Goal: Information Seeking & Learning: Learn about a topic

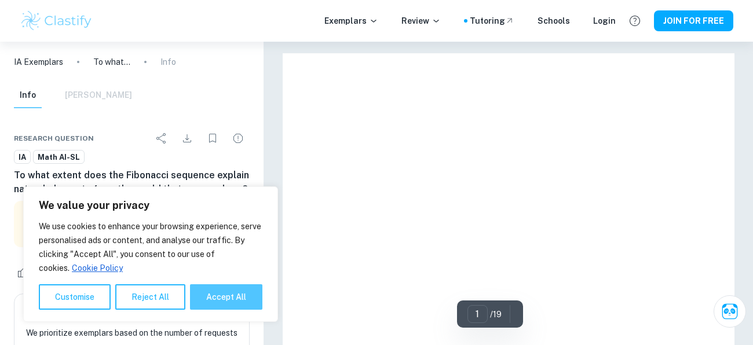
click at [247, 296] on button "Accept All" at bounding box center [226, 296] width 72 height 25
checkbox input "true"
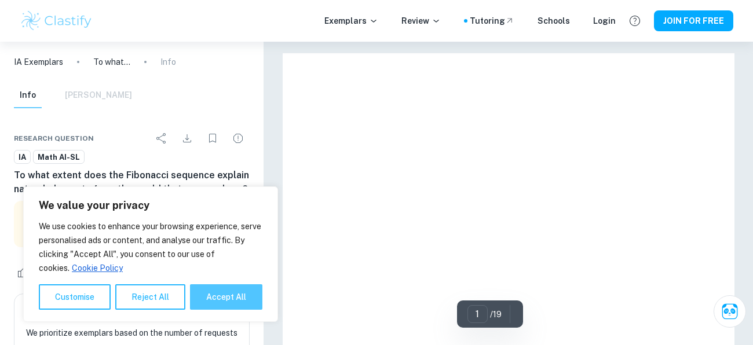
checkbox input "true"
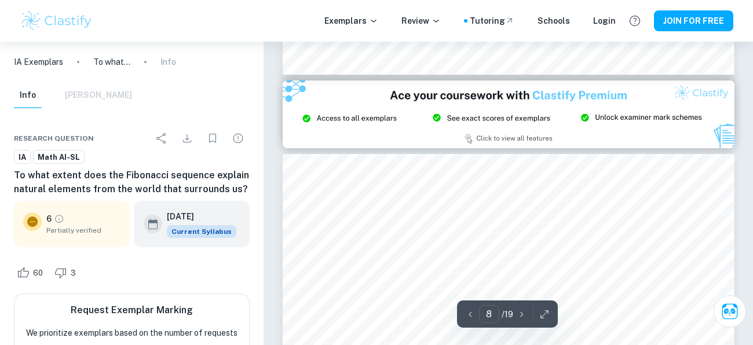
type input "9"
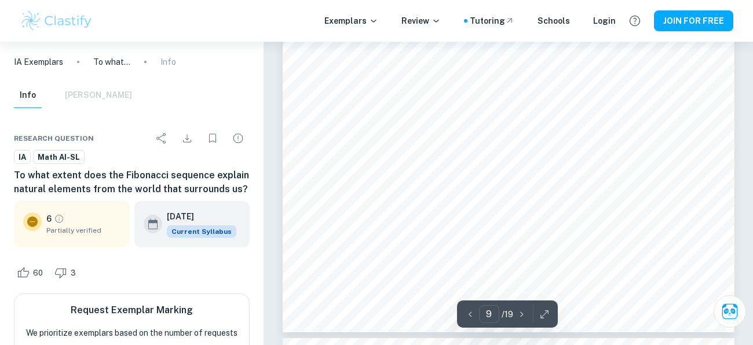
scroll to position [5240, 0]
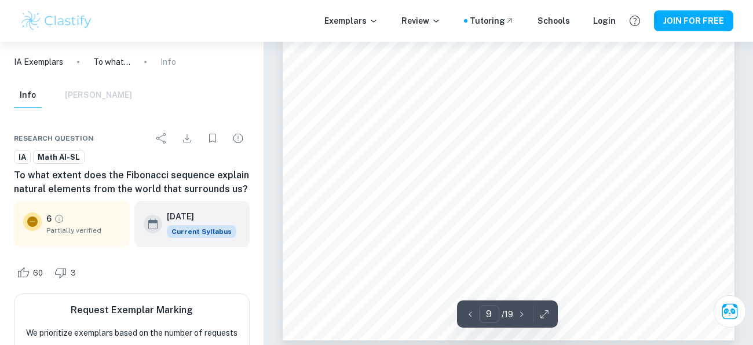
click at [545, 312] on icon "button" at bounding box center [545, 315] width 12 height 12
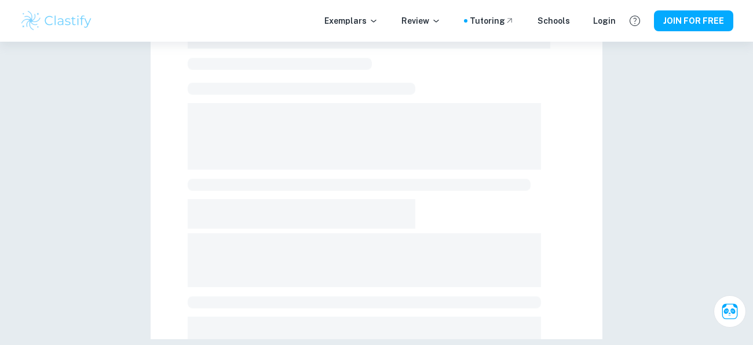
scroll to position [347, 0]
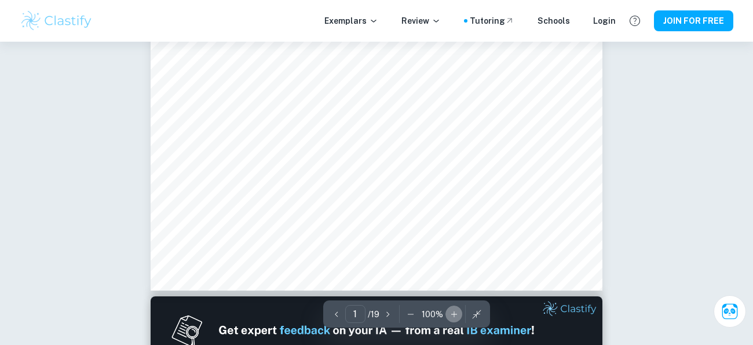
click at [454, 315] on icon "button" at bounding box center [454, 315] width 12 height 12
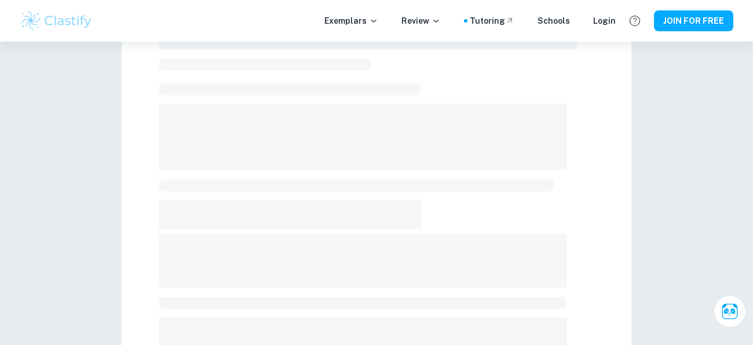
click at [454, 315] on div at bounding box center [377, 77] width 436 height 678
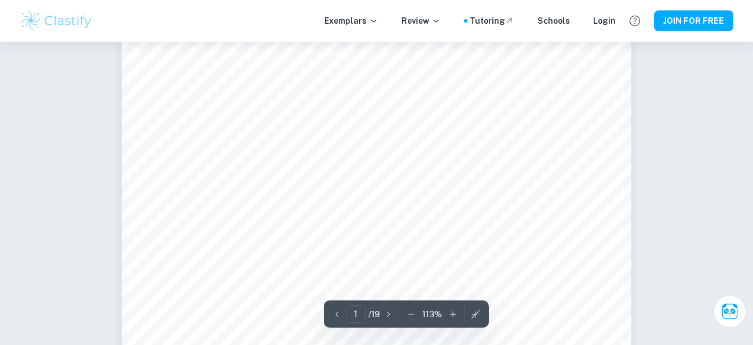
click at [451, 315] on icon "button" at bounding box center [453, 315] width 12 height 12
